Goal: Find specific page/section: Find specific page/section

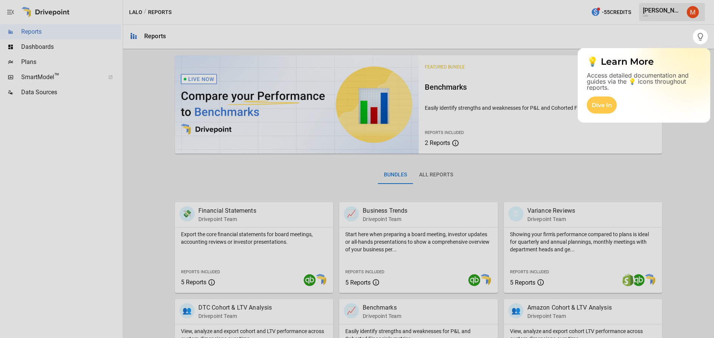
click at [31, 79] on div at bounding box center [357, 191] width 714 height 294
click at [33, 77] on div at bounding box center [357, 191] width 714 height 294
click at [34, 79] on div at bounding box center [357, 191] width 714 height 294
drag, startPoint x: 31, startPoint y: 75, endPoint x: 39, endPoint y: 69, distance: 9.6
click at [31, 75] on div at bounding box center [357, 191] width 714 height 294
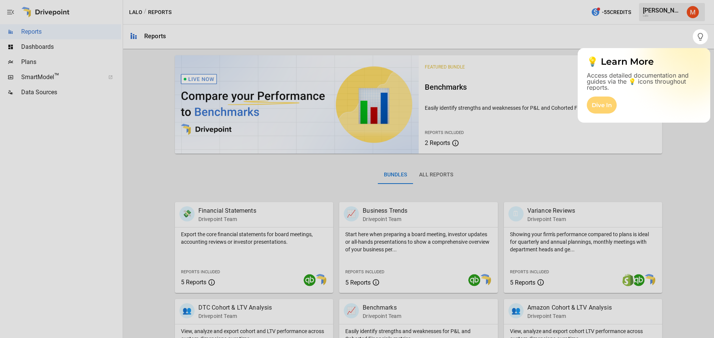
click at [603, 104] on div "Dive In" at bounding box center [602, 104] width 30 height 17
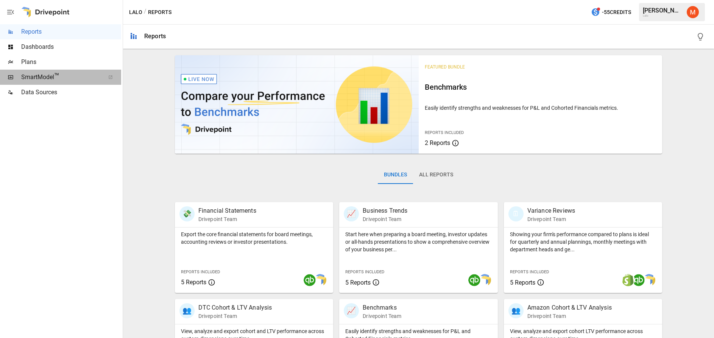
click at [47, 77] on span "SmartModel ™" at bounding box center [60, 77] width 79 height 9
click at [44, 76] on span "SmartModel ™" at bounding box center [60, 77] width 79 height 9
click at [31, 60] on span "Plans" at bounding box center [71, 62] width 100 height 9
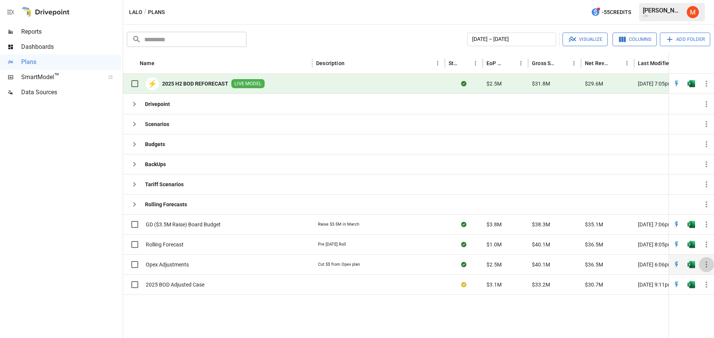
click at [709, 263] on icon "button" at bounding box center [706, 264] width 9 height 9
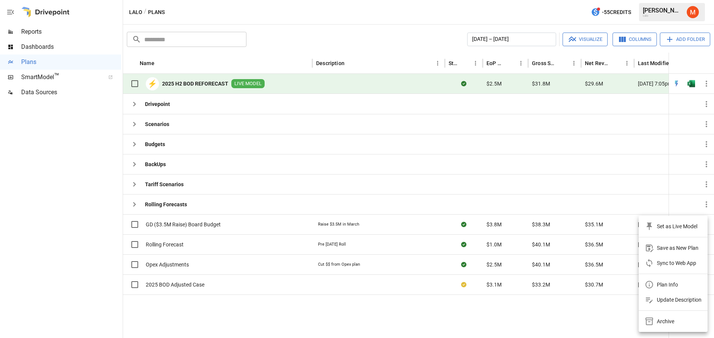
drag, startPoint x: 20, startPoint y: 221, endPoint x: 30, endPoint y: 172, distance: 50.2
click at [20, 219] on div at bounding box center [357, 169] width 714 height 338
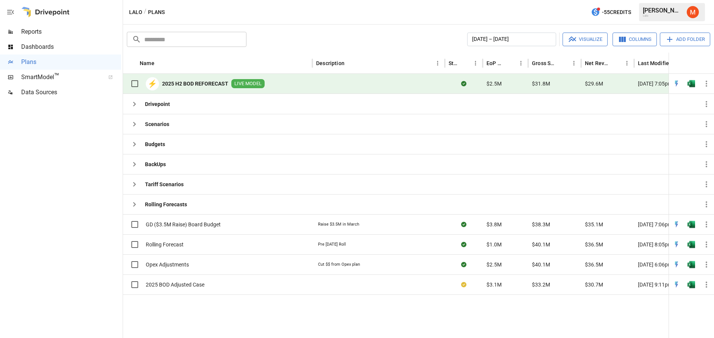
click at [36, 44] on span "Dashboards" at bounding box center [71, 46] width 100 height 9
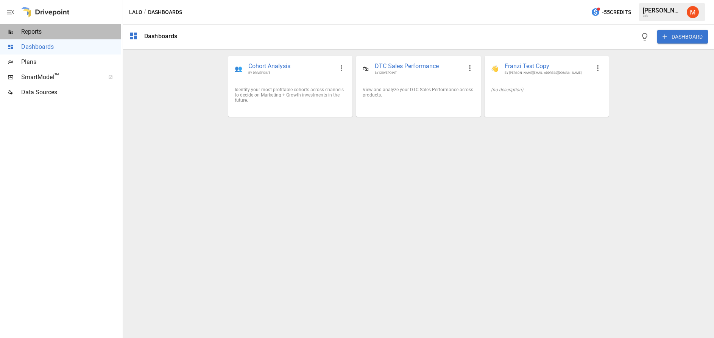
click at [32, 29] on span "Reports" at bounding box center [71, 31] width 100 height 9
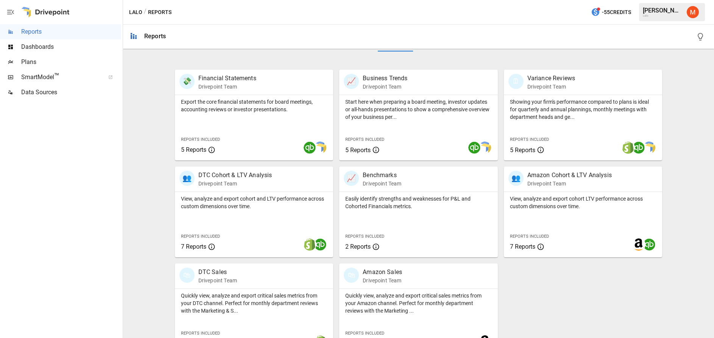
scroll to position [132, 0]
click at [216, 83] on p "Financial Statements" at bounding box center [227, 79] width 58 height 9
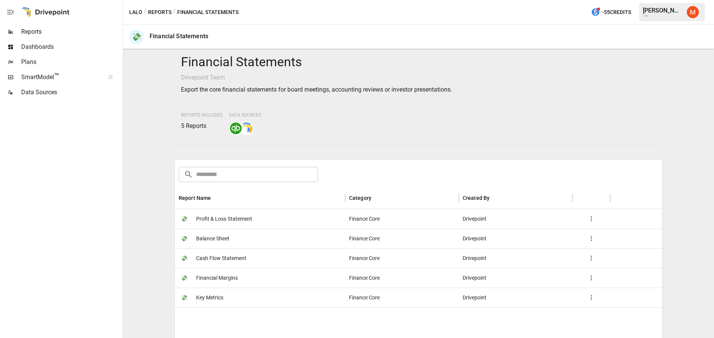
scroll to position [5, 0]
click at [221, 222] on span "Profit & Loss Statement" at bounding box center [224, 218] width 56 height 19
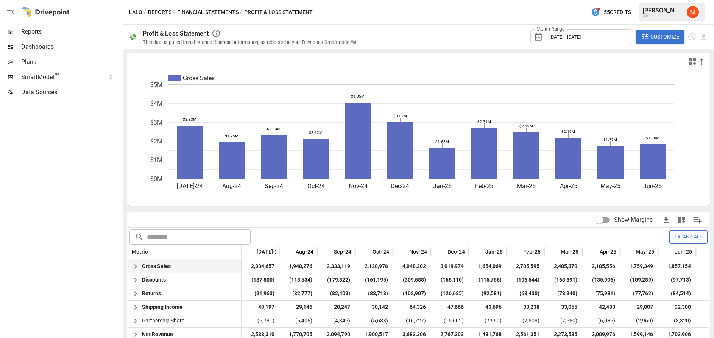
scroll to position [0, 62]
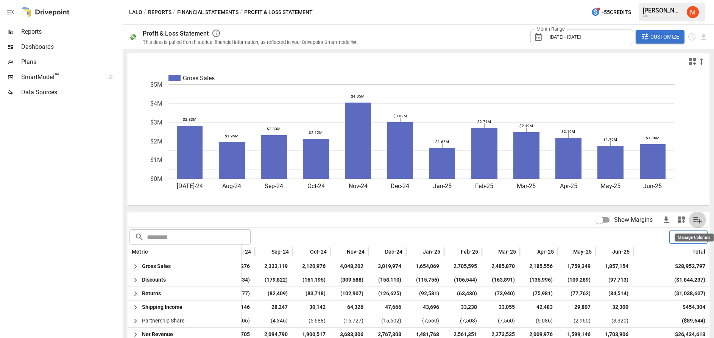
click at [698, 221] on icon "Manage Columns" at bounding box center [697, 220] width 9 height 6
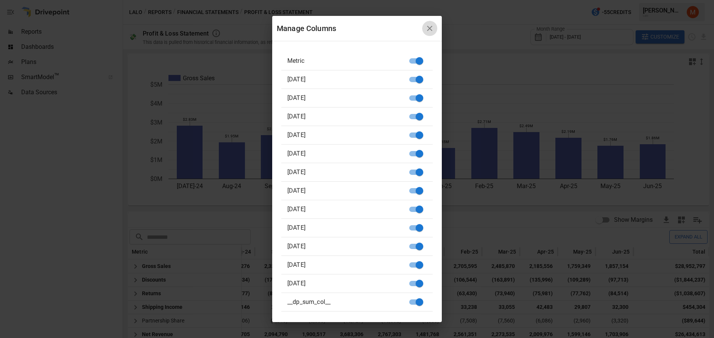
click at [427, 27] on icon "button" at bounding box center [429, 28] width 9 height 9
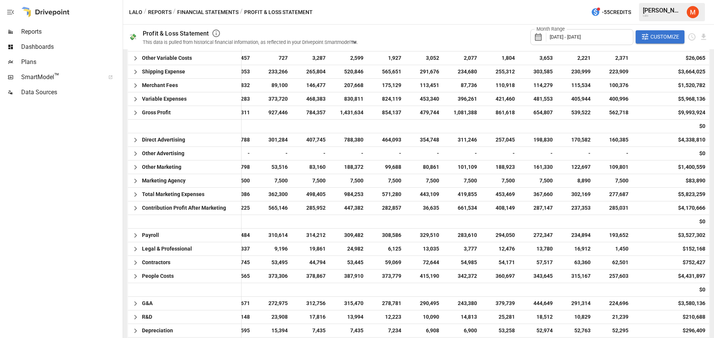
scroll to position [566, 0]
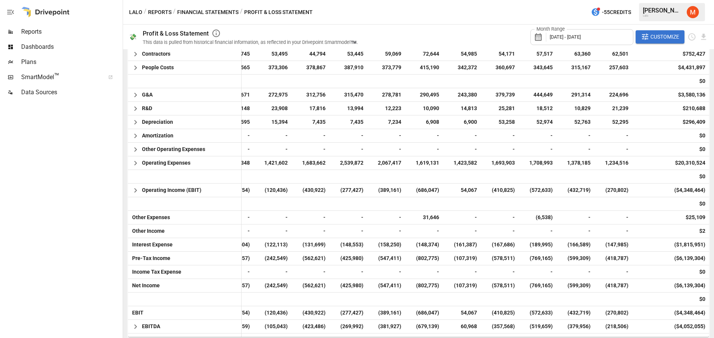
click at [51, 76] on span "SmartModel ™" at bounding box center [60, 77] width 79 height 9
